Goal: Information Seeking & Learning: Learn about a topic

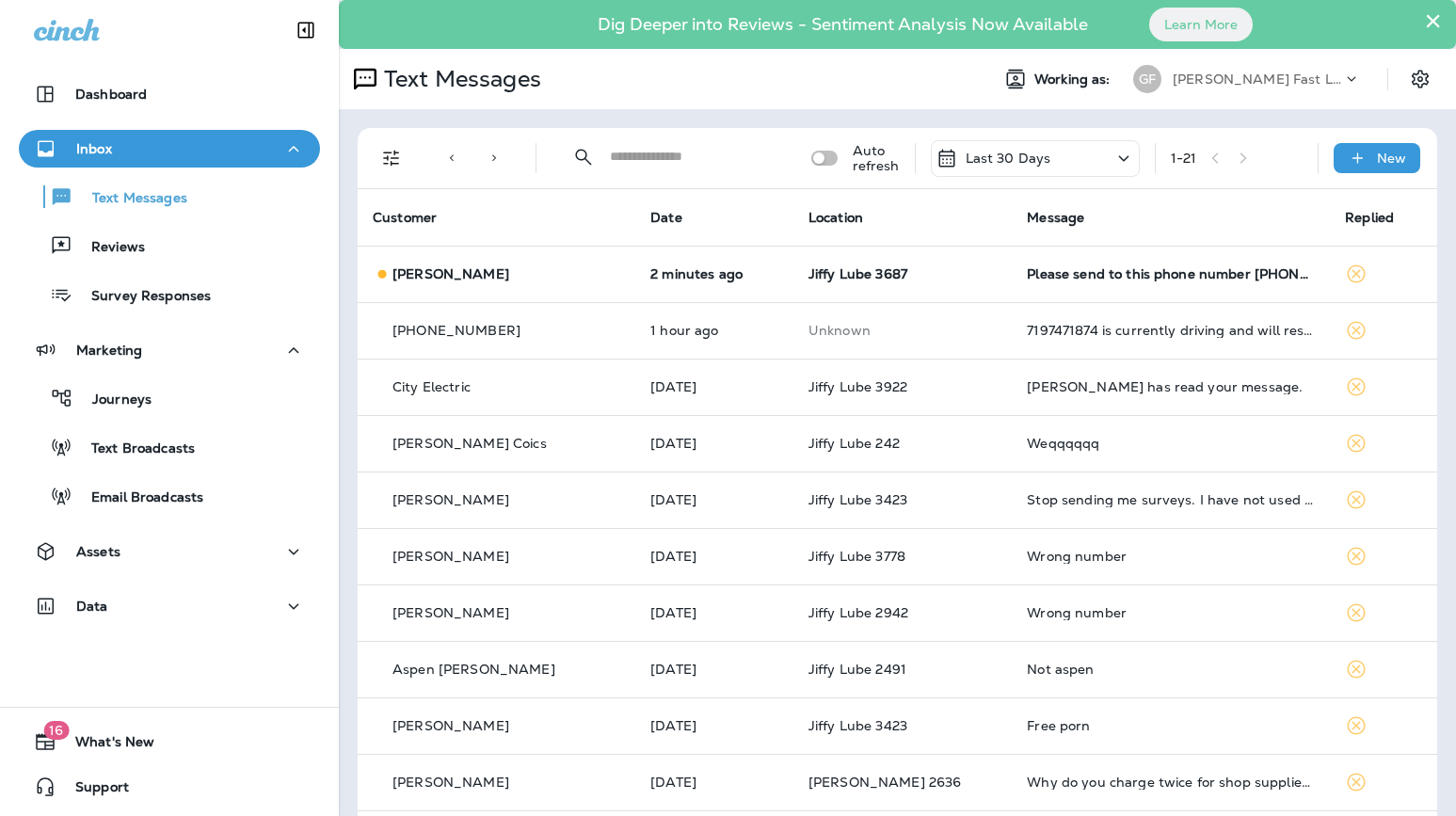
scroll to position [116, 0]
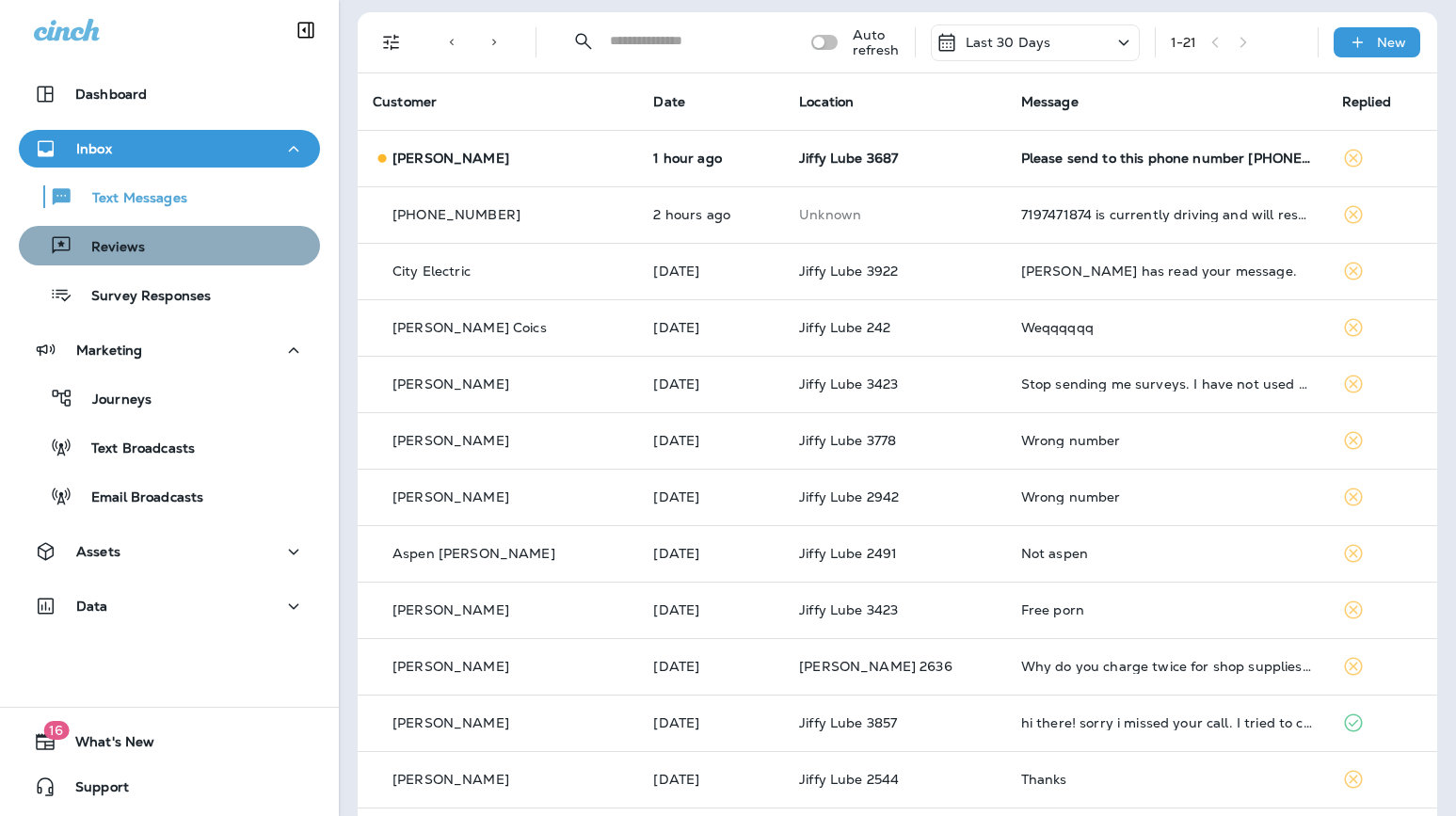
click at [119, 250] on p "Reviews" at bounding box center [109, 248] width 73 height 18
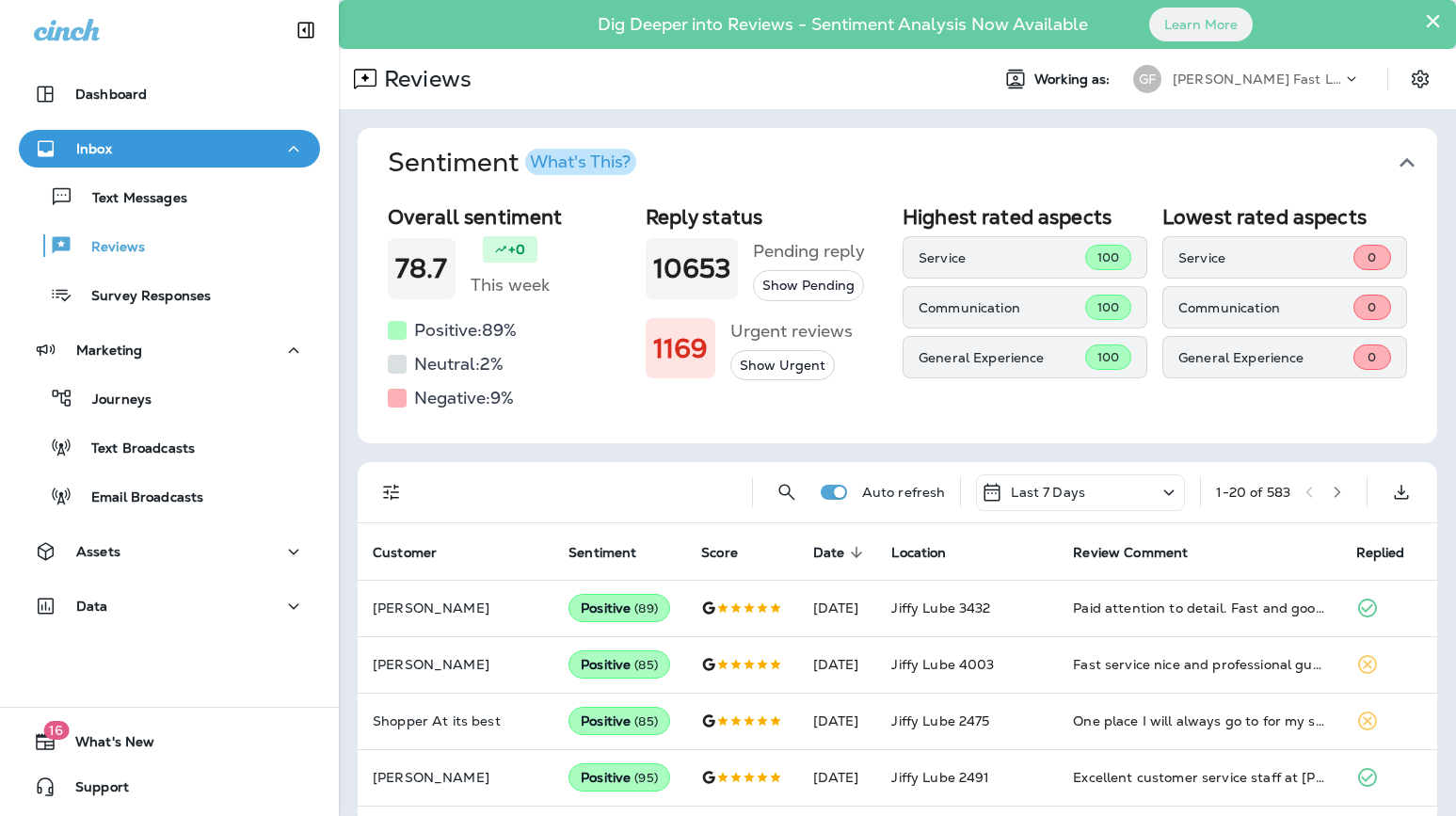
click at [1086, 491] on div "Last 7 Days" at bounding box center [1079, 493] width 208 height 37
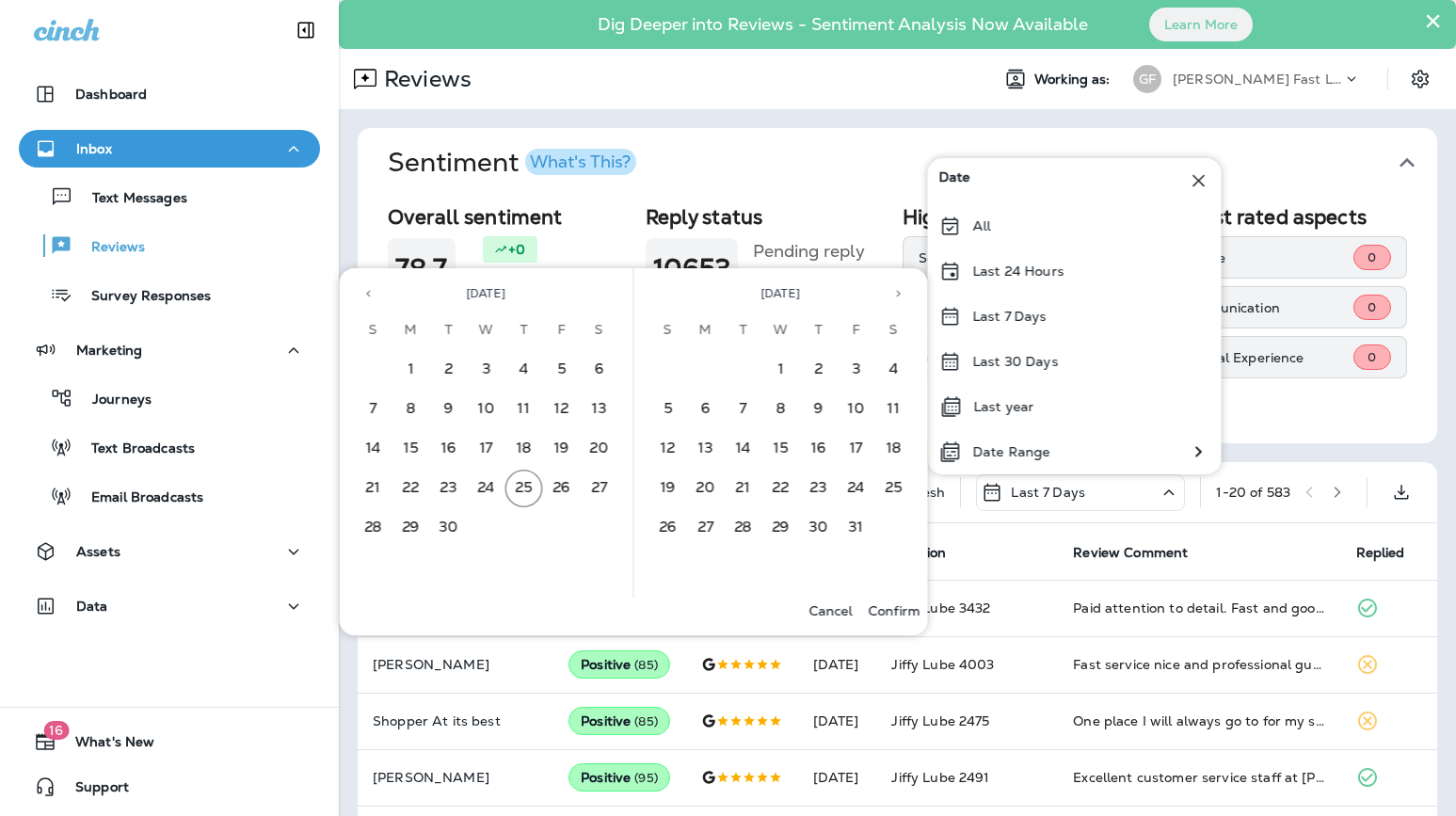
click at [1366, 431] on div "Overall sentiment 78.7 +0 This week Positive: 89 % Neutral: 2 % Negative: 9 % R…" at bounding box center [898, 320] width 1079 height 245
click at [1327, 423] on div "Overall sentiment 78.7 +0 This week Positive: 89 % Neutral: 2 % Negative: 9 % R…" at bounding box center [898, 320] width 1079 height 245
drag, startPoint x: 1352, startPoint y: 389, endPoint x: 1345, endPoint y: 414, distance: 26.0
click at [1352, 389] on div "Lowest rated aspects Service 0 Communication 0 General Experience 0" at bounding box center [1283, 309] width 244 height 208
click at [1404, 392] on div "Lowest rated aspects Service 0 Communication 0 General Experience 0" at bounding box center [1283, 309] width 244 height 208
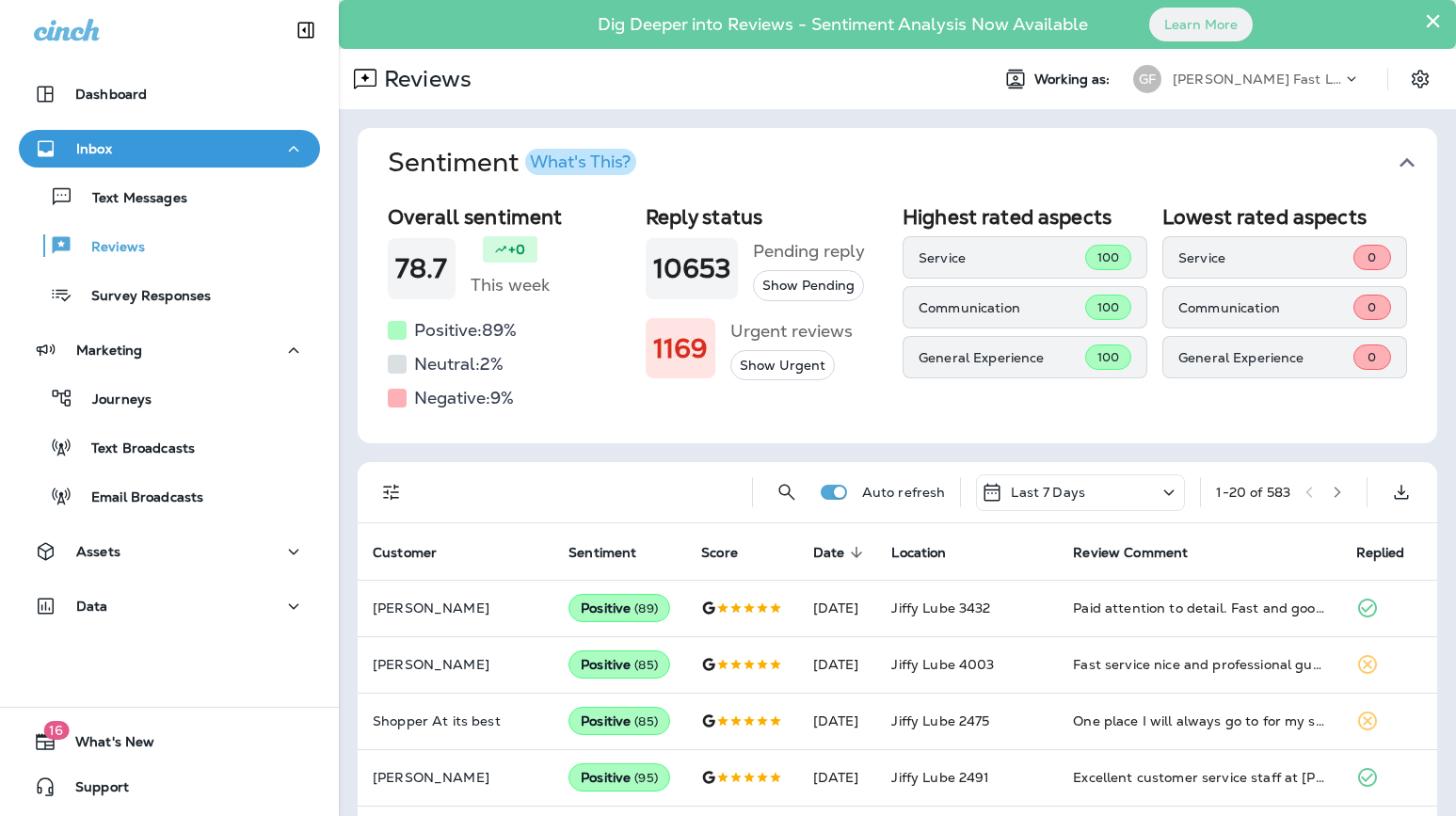
click at [1079, 487] on div "Last 7 Days" at bounding box center [1079, 493] width 208 height 37
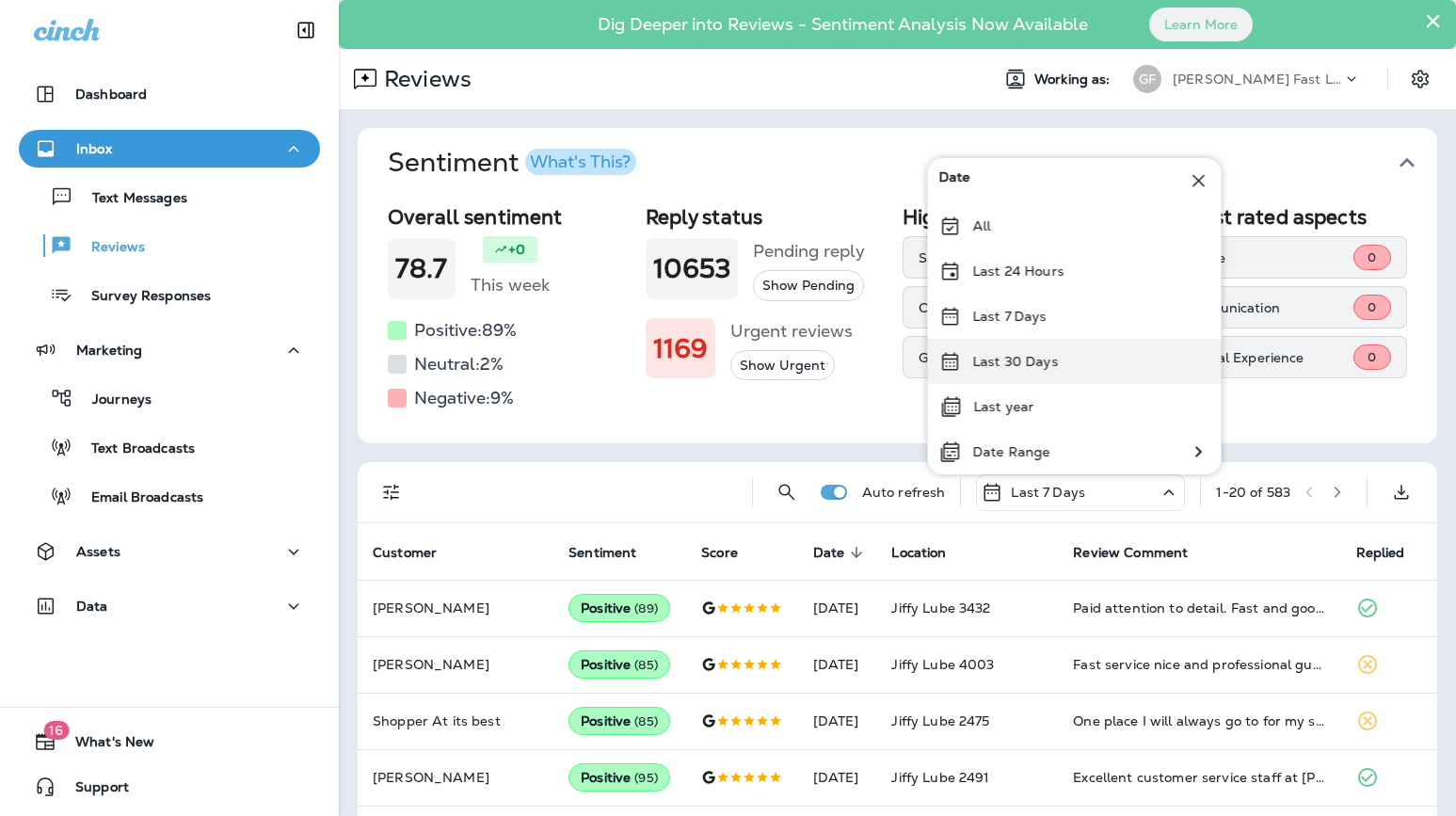
click at [1068, 367] on div "Last 30 Days" at bounding box center [1074, 361] width 293 height 45
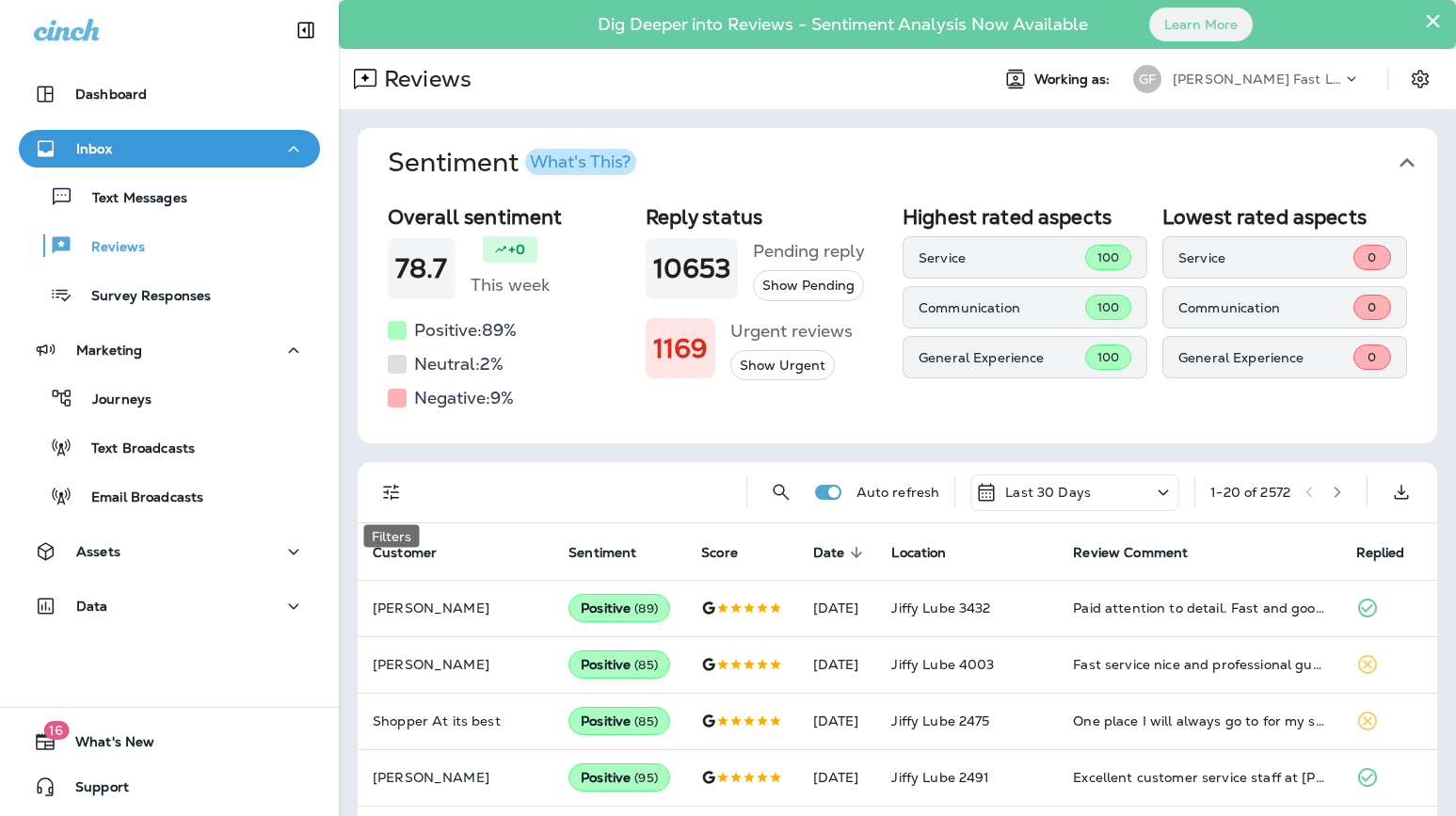
click at [395, 494] on icon "Filters" at bounding box center [391, 492] width 23 height 23
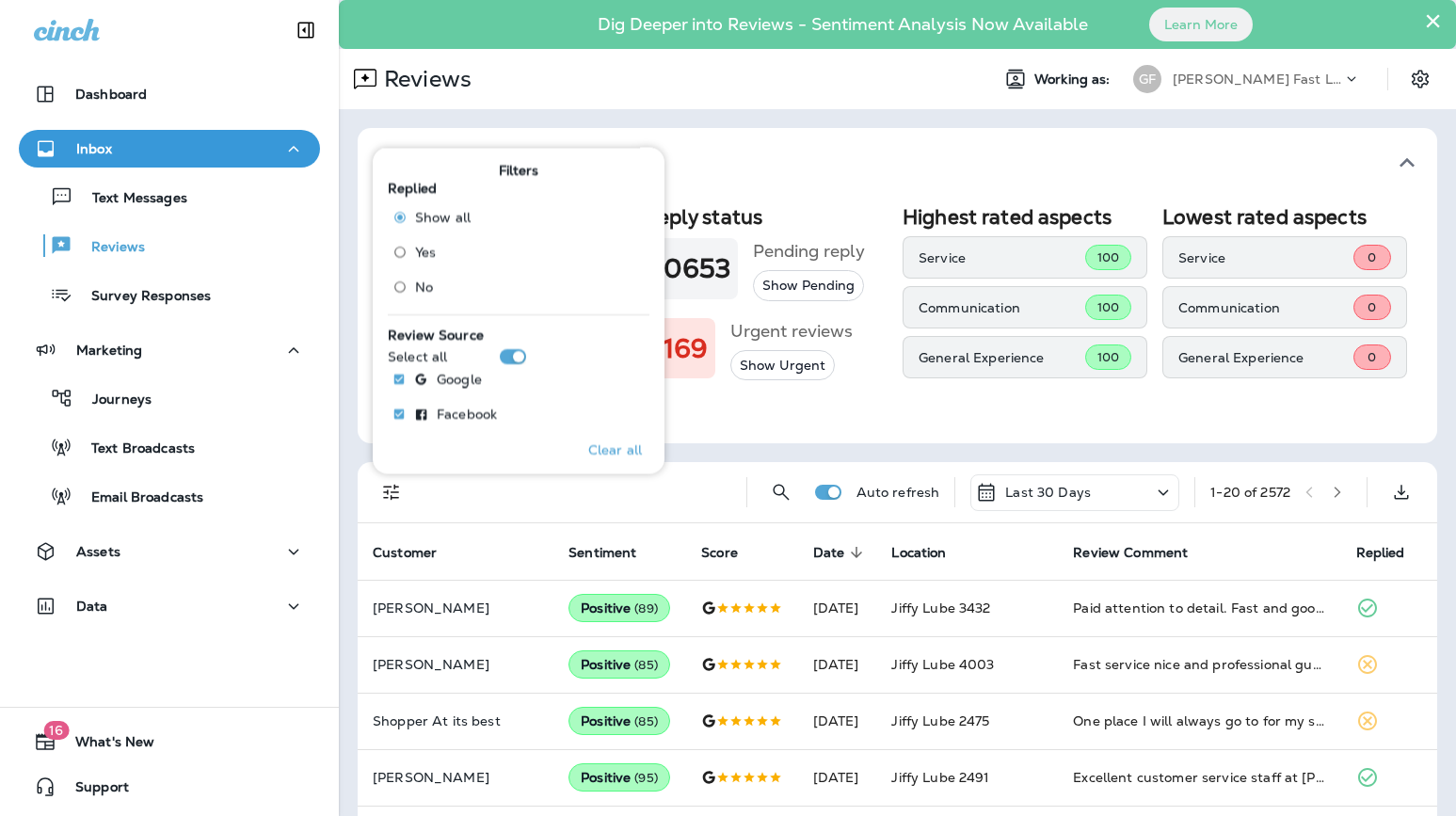
click at [459, 282] on label "No" at bounding box center [428, 287] width 86 height 30
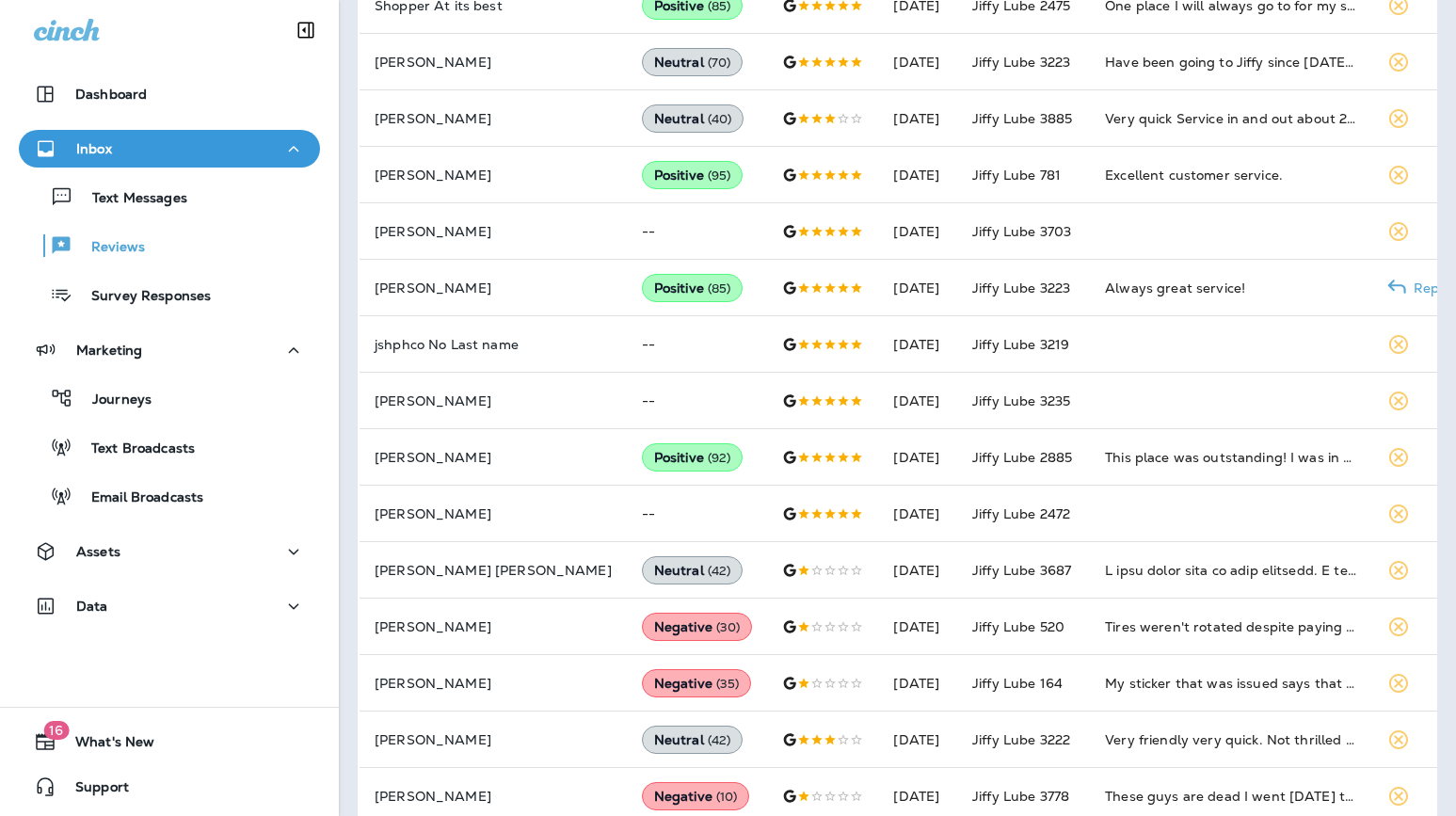
scroll to position [911, 0]
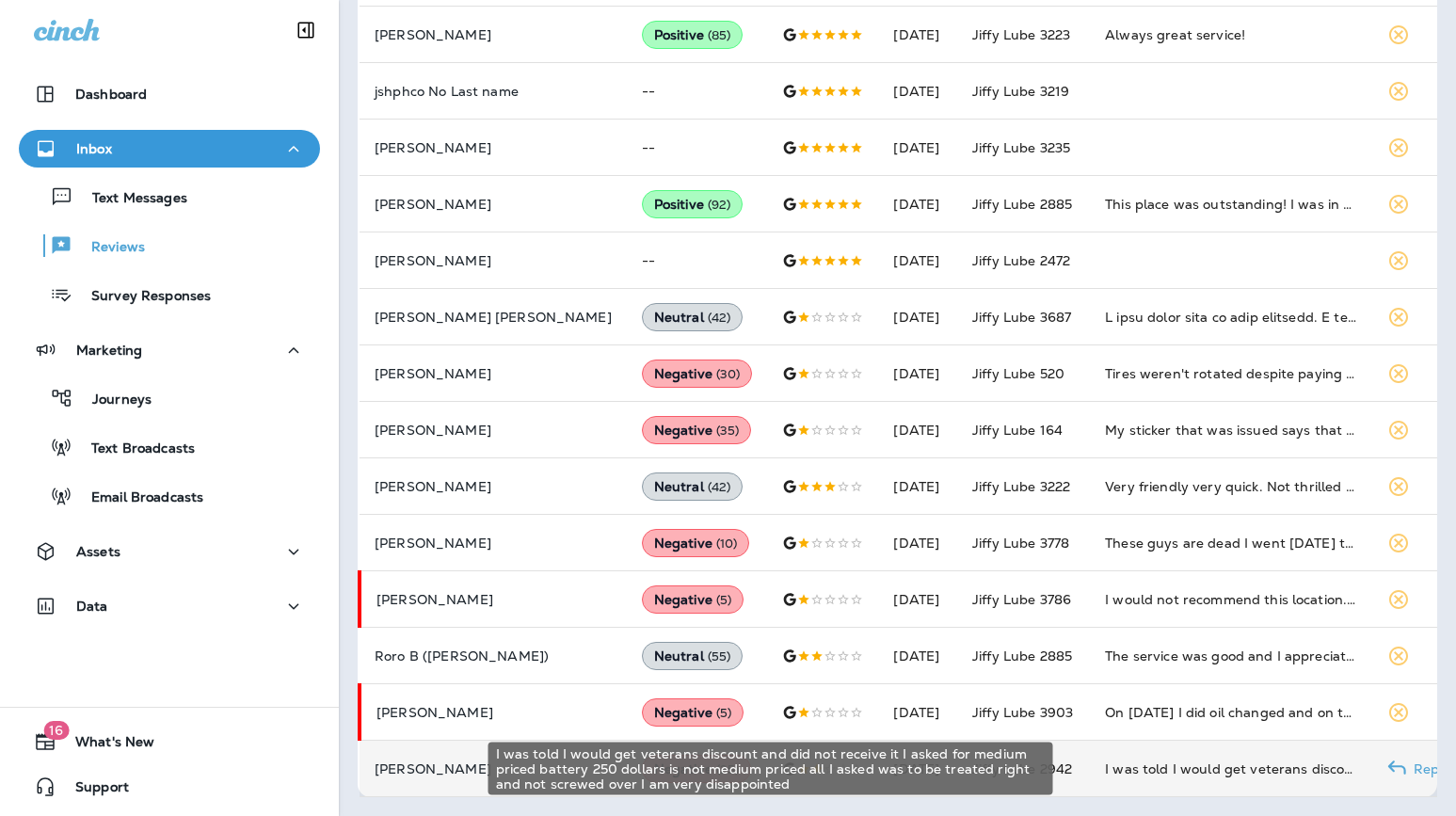
click at [1200, 774] on div "I was told I would get veterans discount and did not receive it I asked for med…" at bounding box center [1231, 768] width 252 height 19
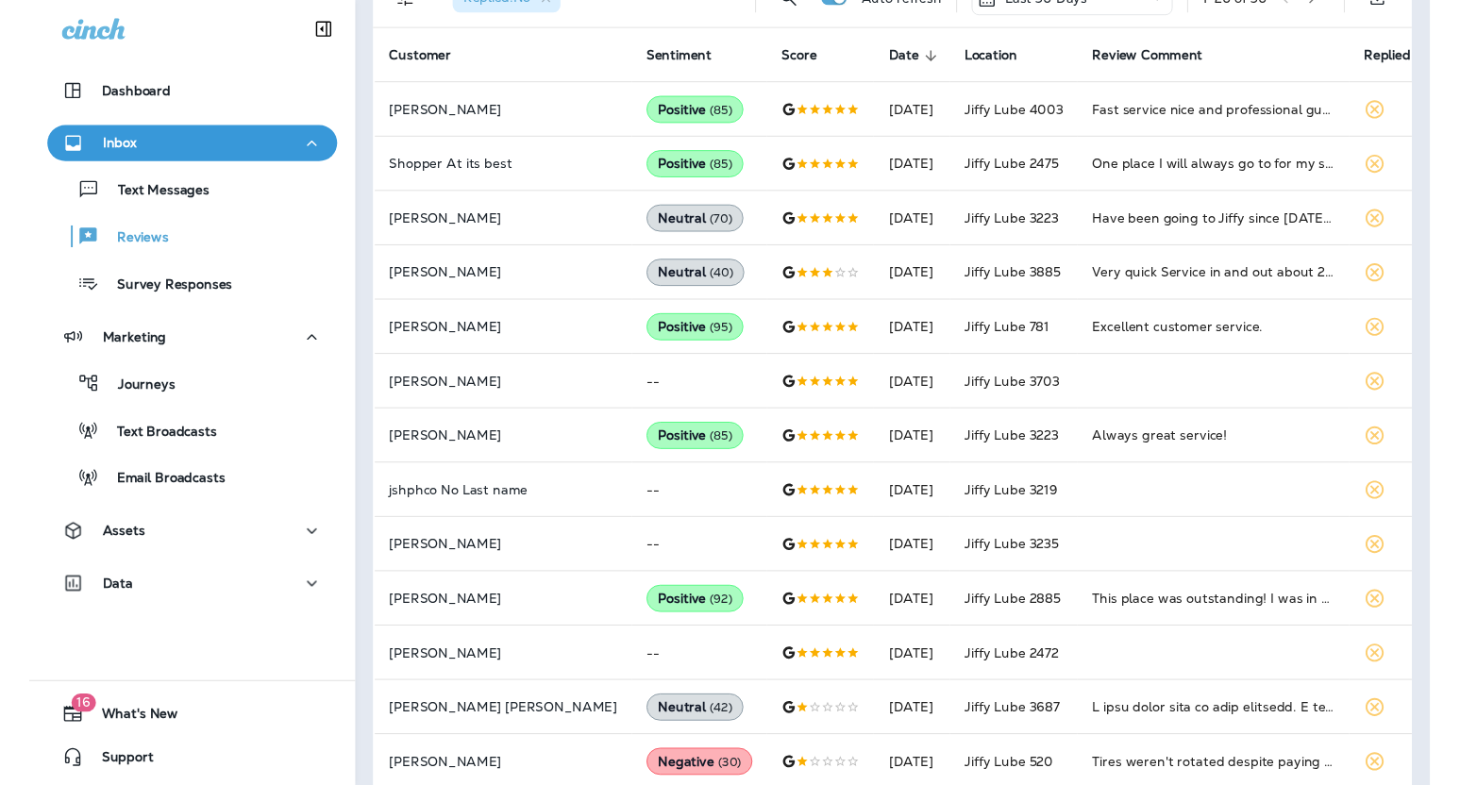
scroll to position [0, 0]
